Goal: Task Accomplishment & Management: Manage account settings

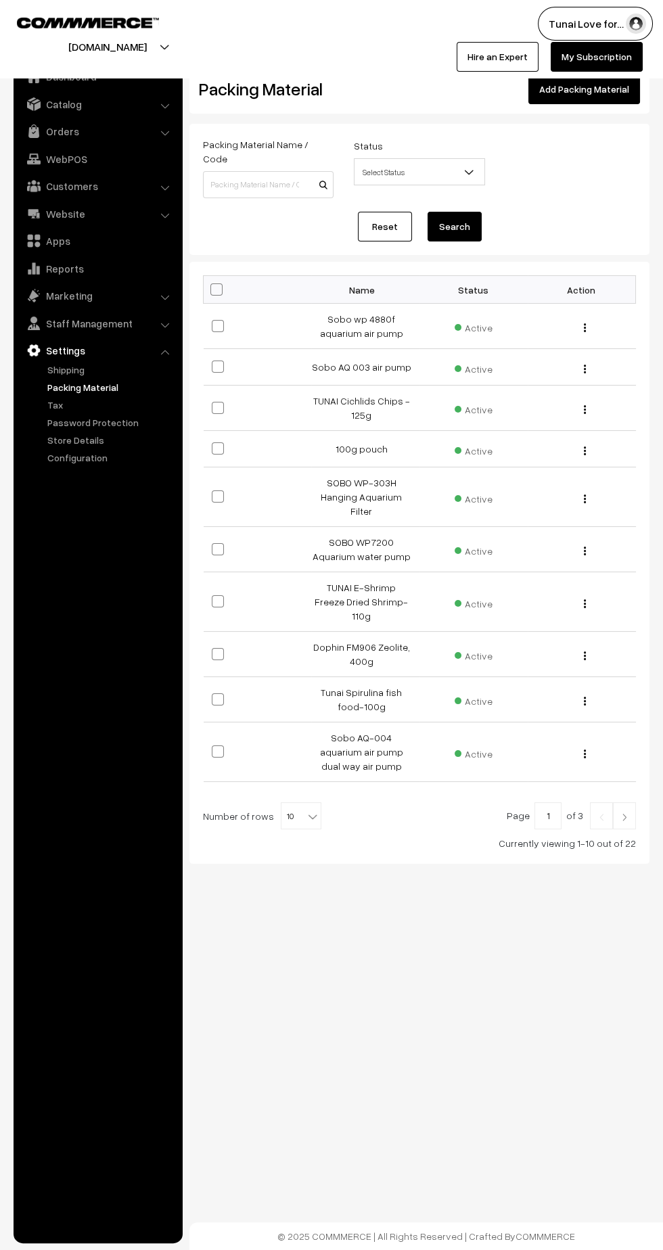
click at [65, 135] on link "Orders" at bounding box center [97, 131] width 161 height 24
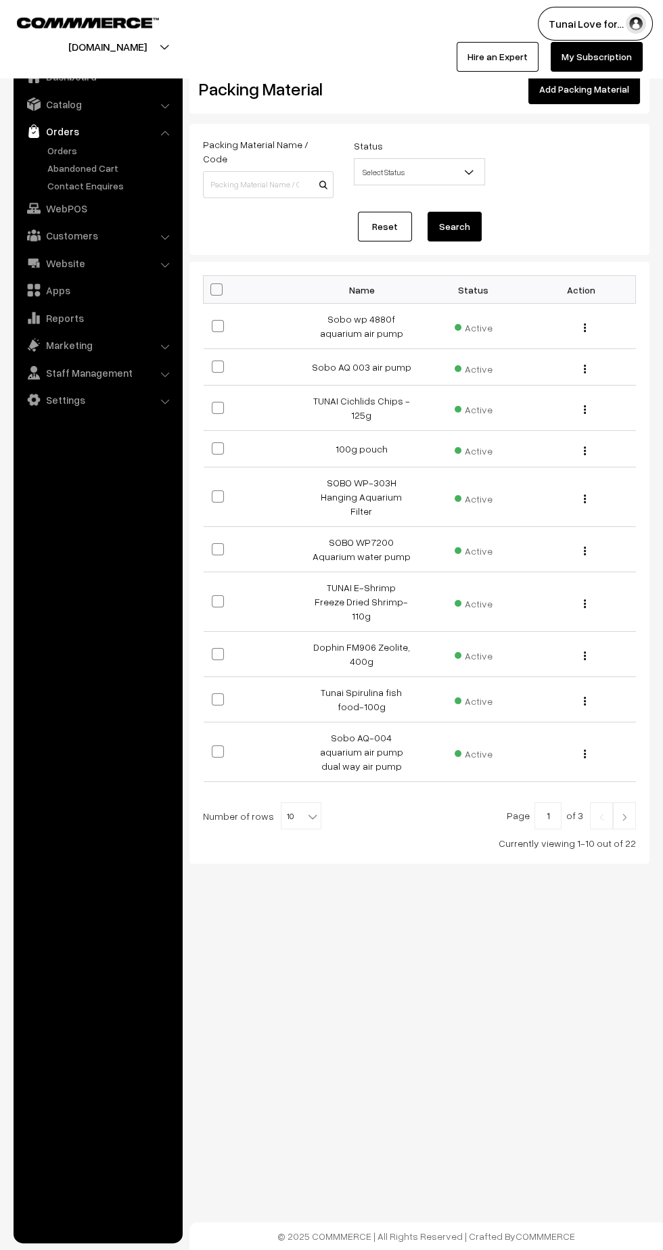
click at [64, 167] on link "Abandoned Cart" at bounding box center [111, 168] width 134 height 14
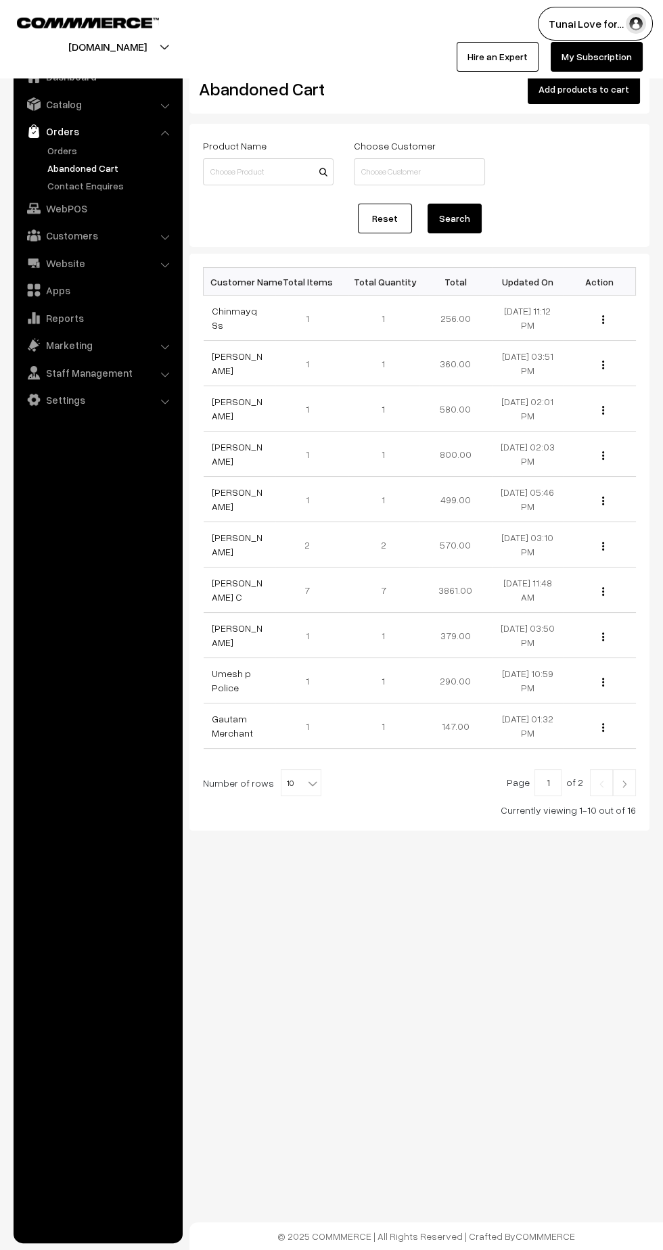
click at [74, 149] on link "Orders" at bounding box center [111, 150] width 134 height 14
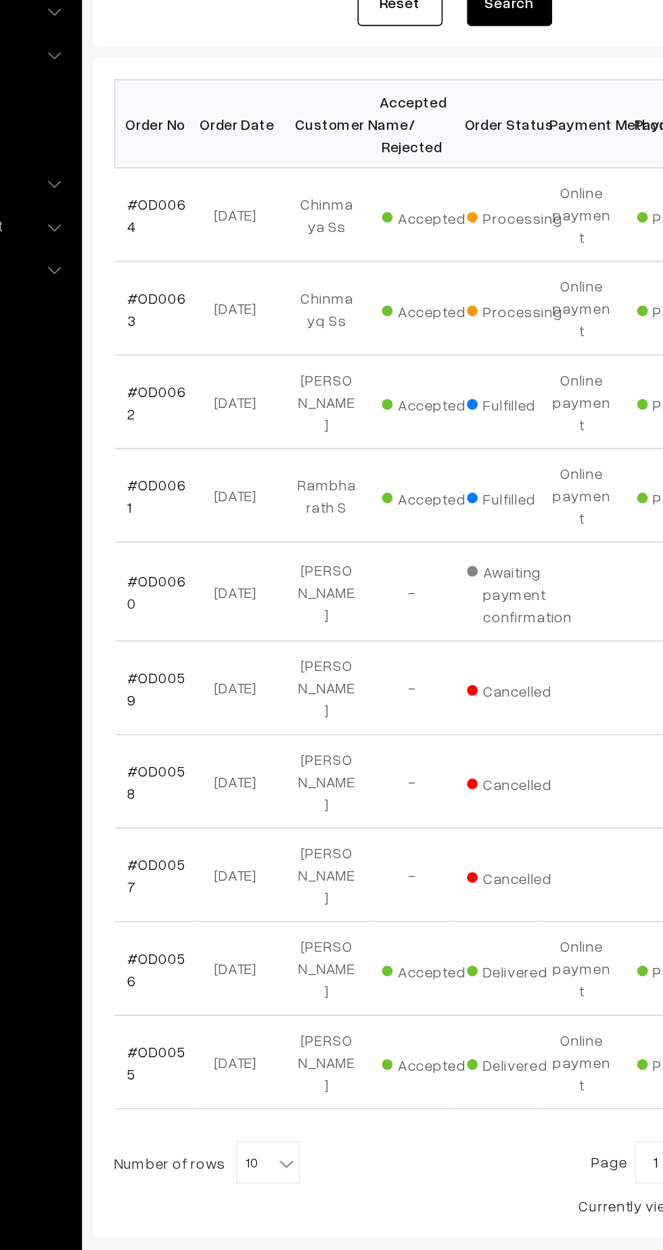
click at [227, 413] on link "#OD0063" at bounding box center [230, 426] width 37 height 26
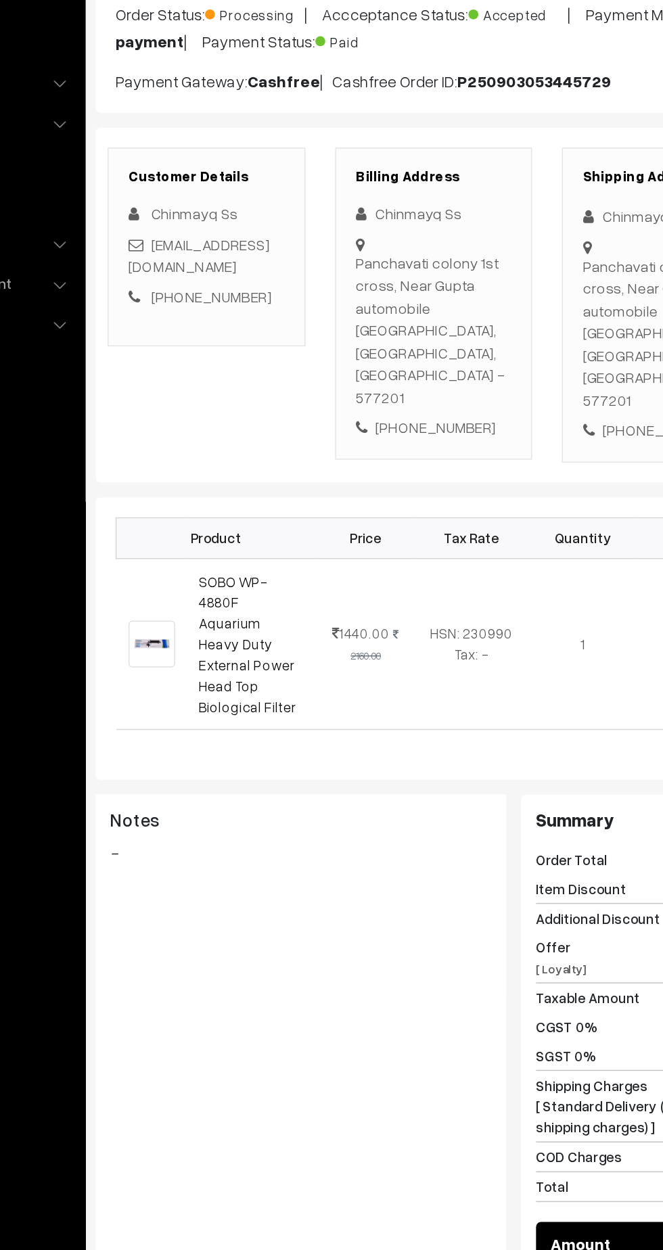
scroll to position [2, 0]
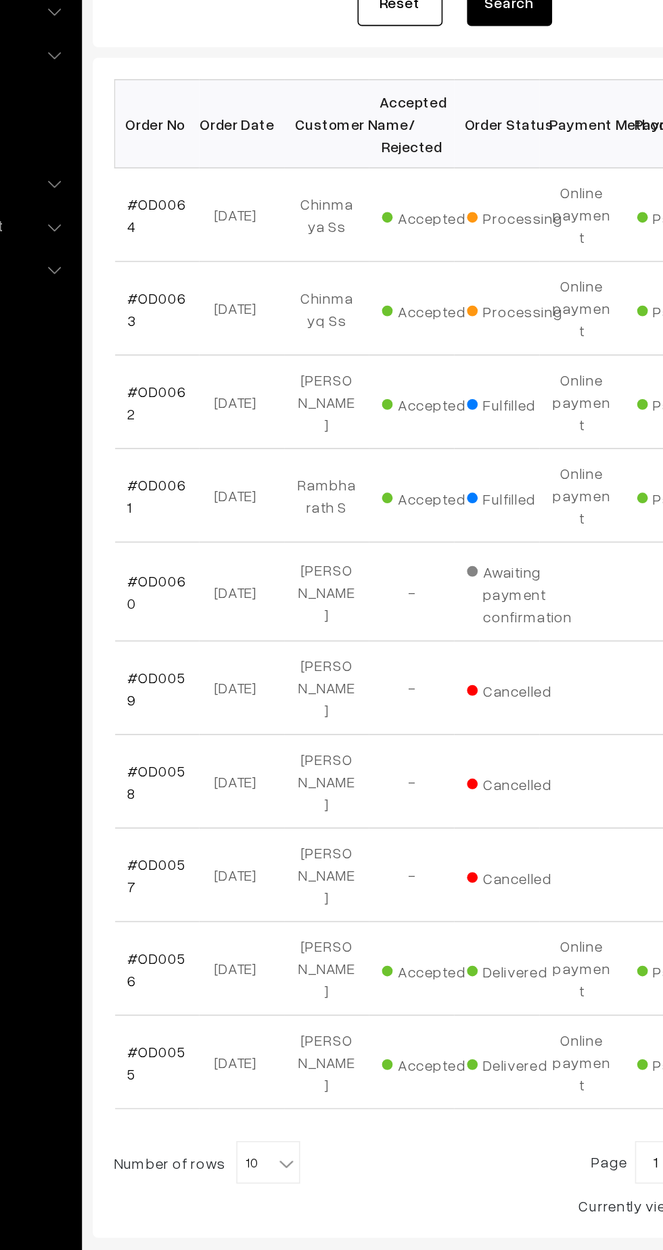
click at [242, 356] on link "#OD0064" at bounding box center [230, 367] width 37 height 26
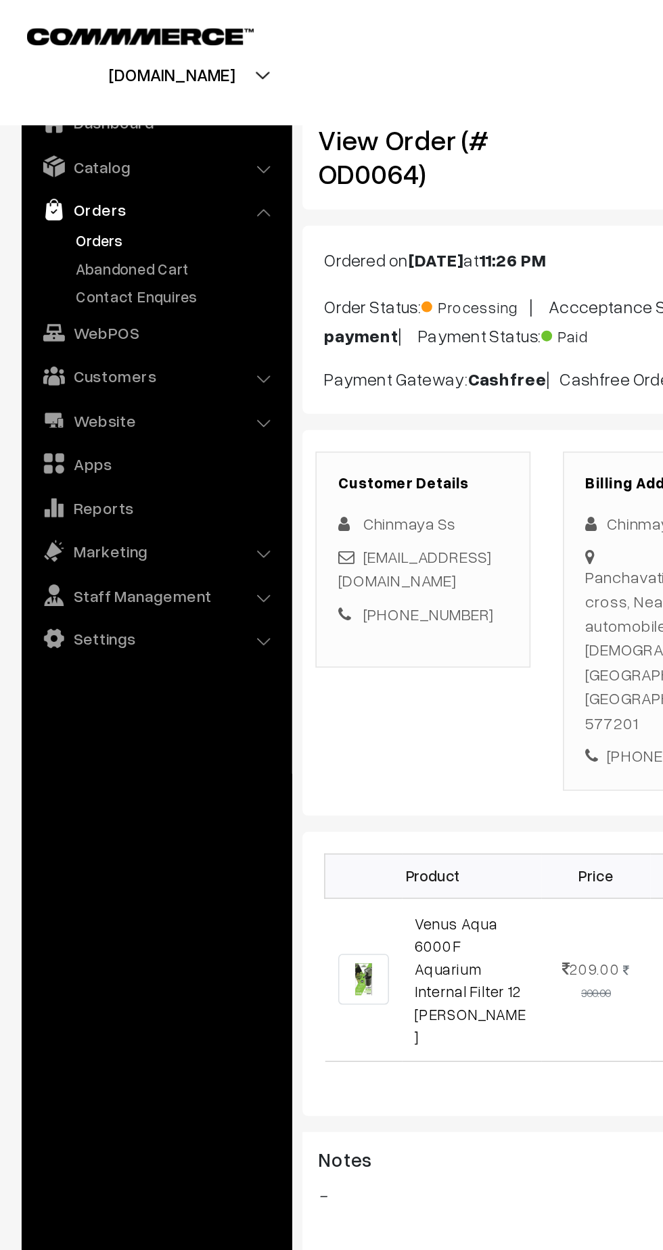
click at [68, 152] on link "Orders" at bounding box center [111, 150] width 134 height 14
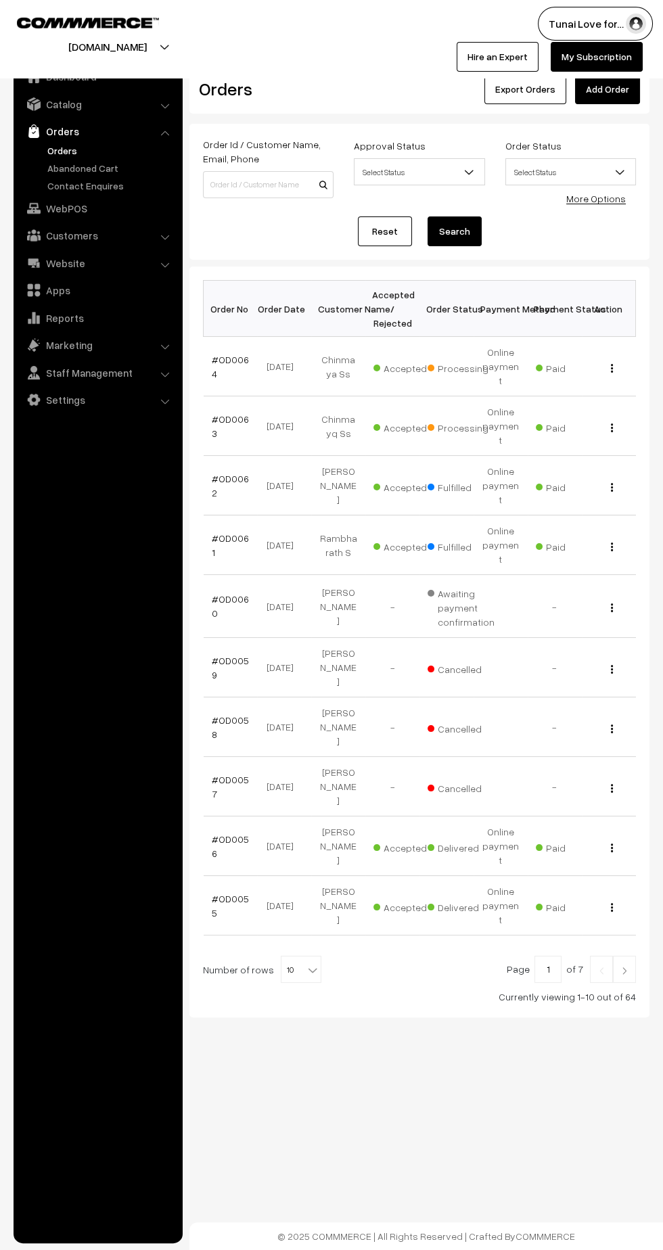
click at [229, 413] on link "#OD0063" at bounding box center [230, 426] width 37 height 26
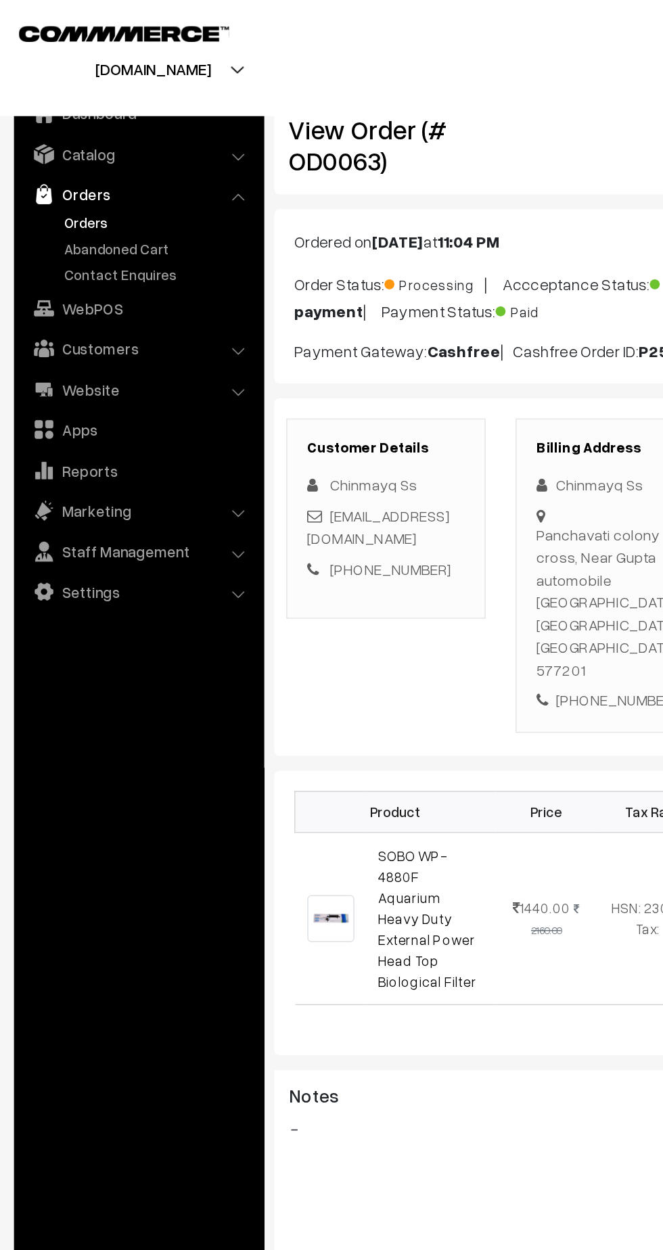
click at [66, 153] on link "Orders" at bounding box center [111, 150] width 134 height 14
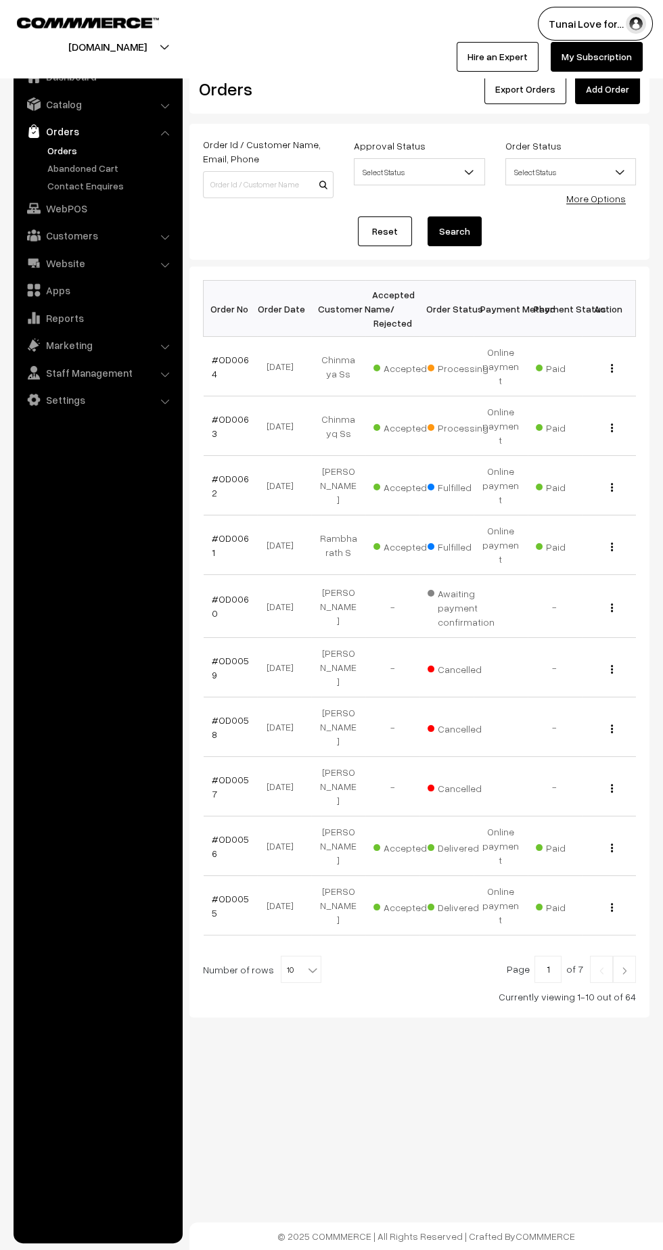
click at [232, 354] on link "#OD0064" at bounding box center [230, 367] width 37 height 26
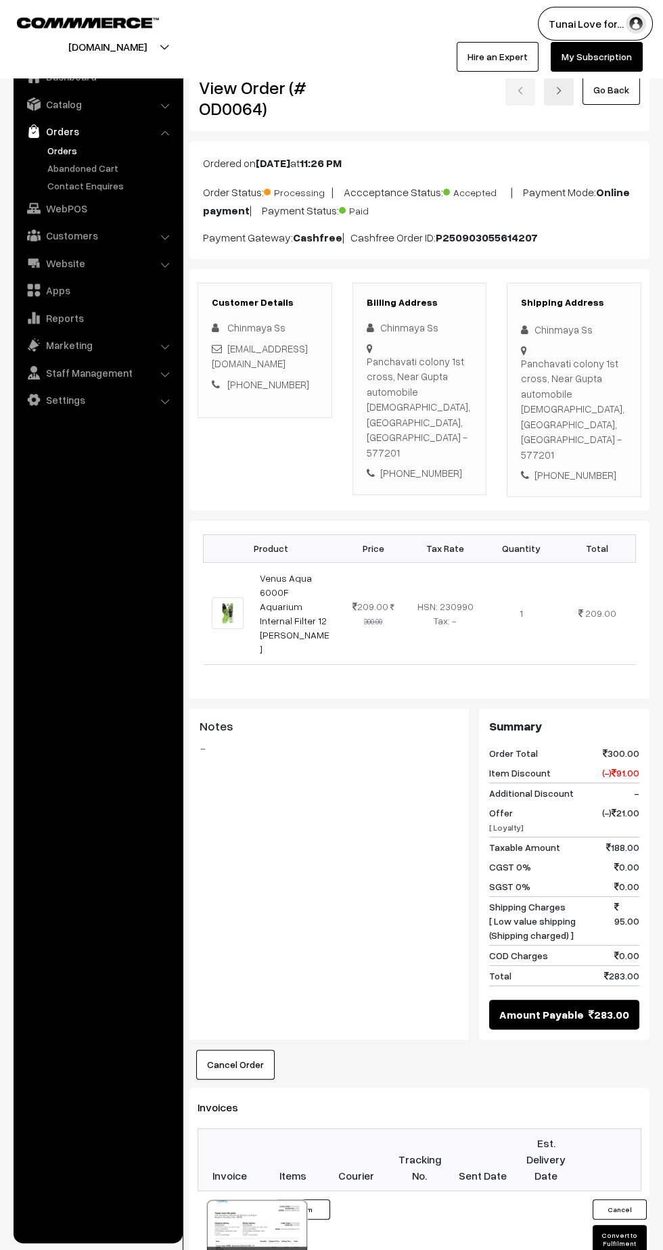
scroll to position [7, 0]
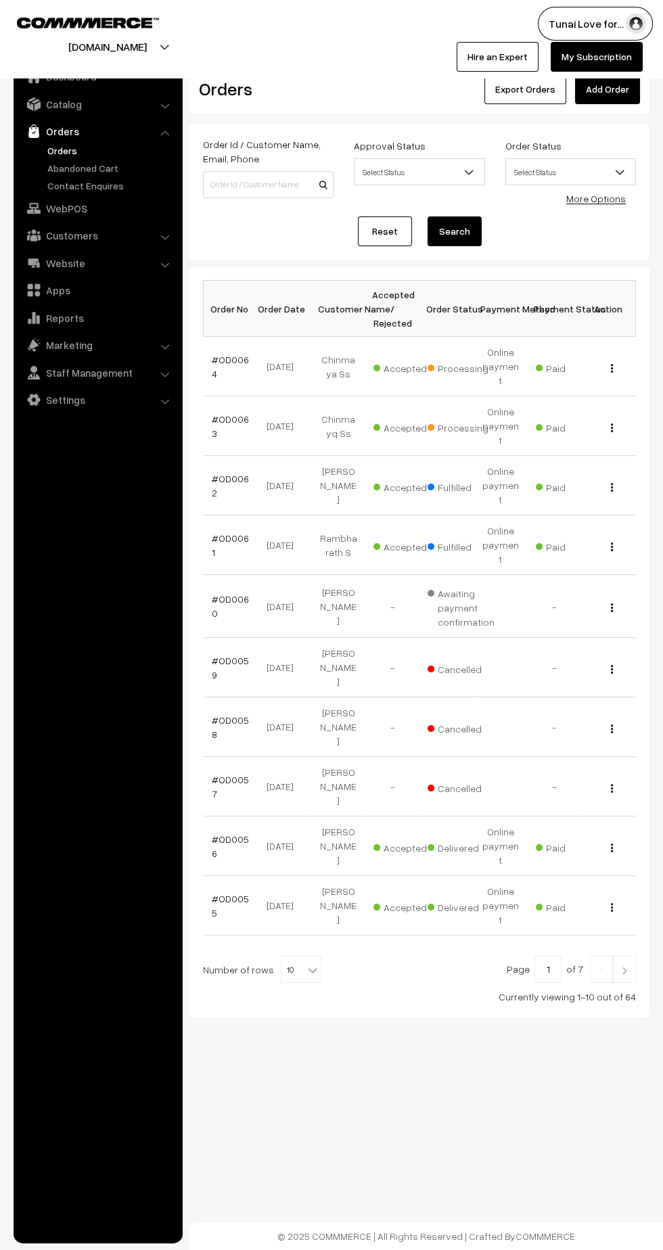
click at [226, 413] on link "#OD0063" at bounding box center [230, 426] width 37 height 26
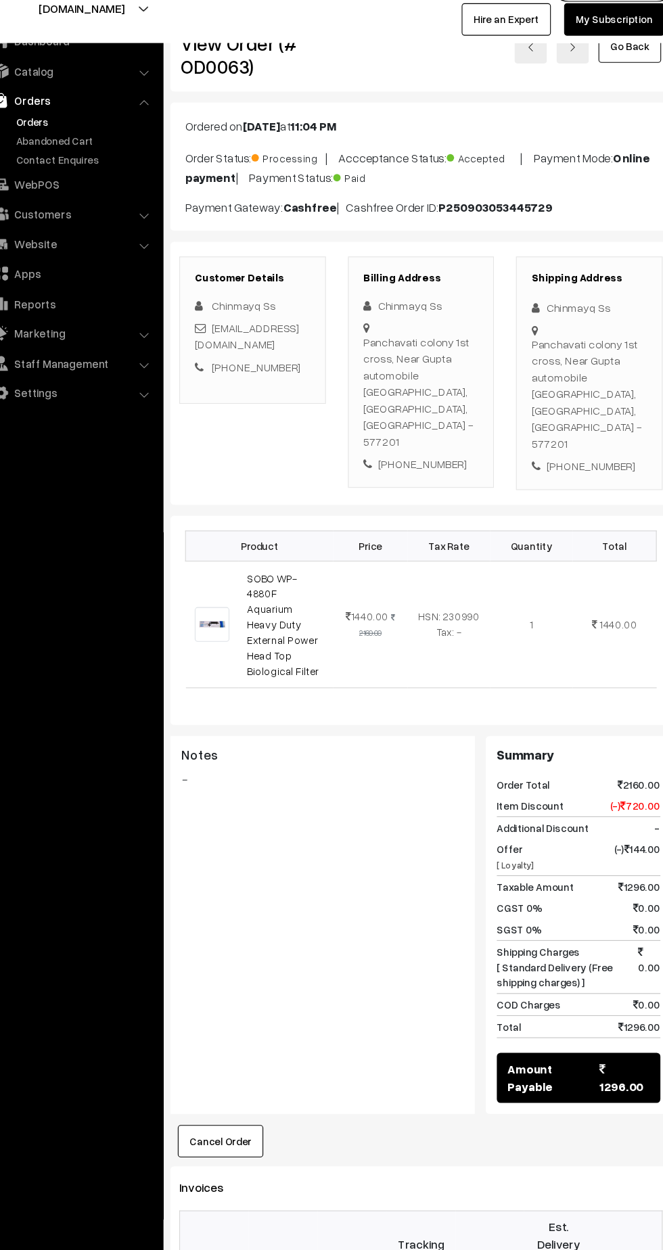
scroll to position [13, 0]
